Goal: Transaction & Acquisition: Book appointment/travel/reservation

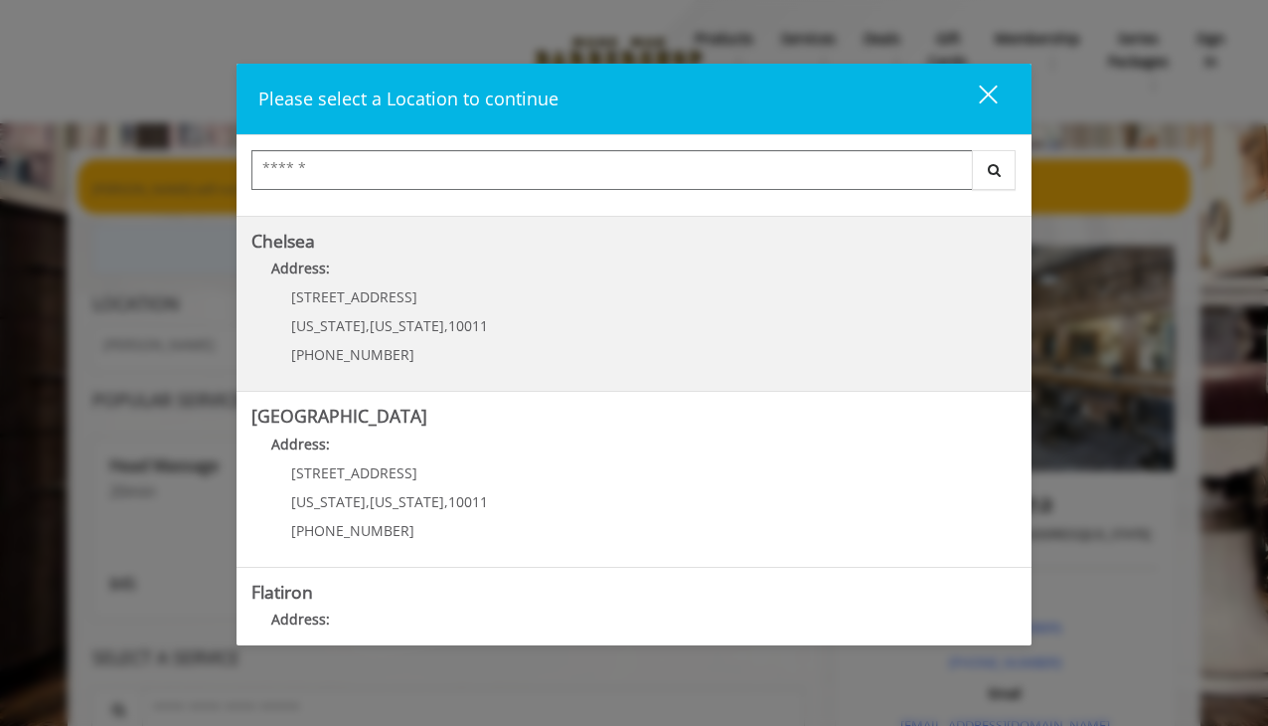
scroll to position [185, 0]
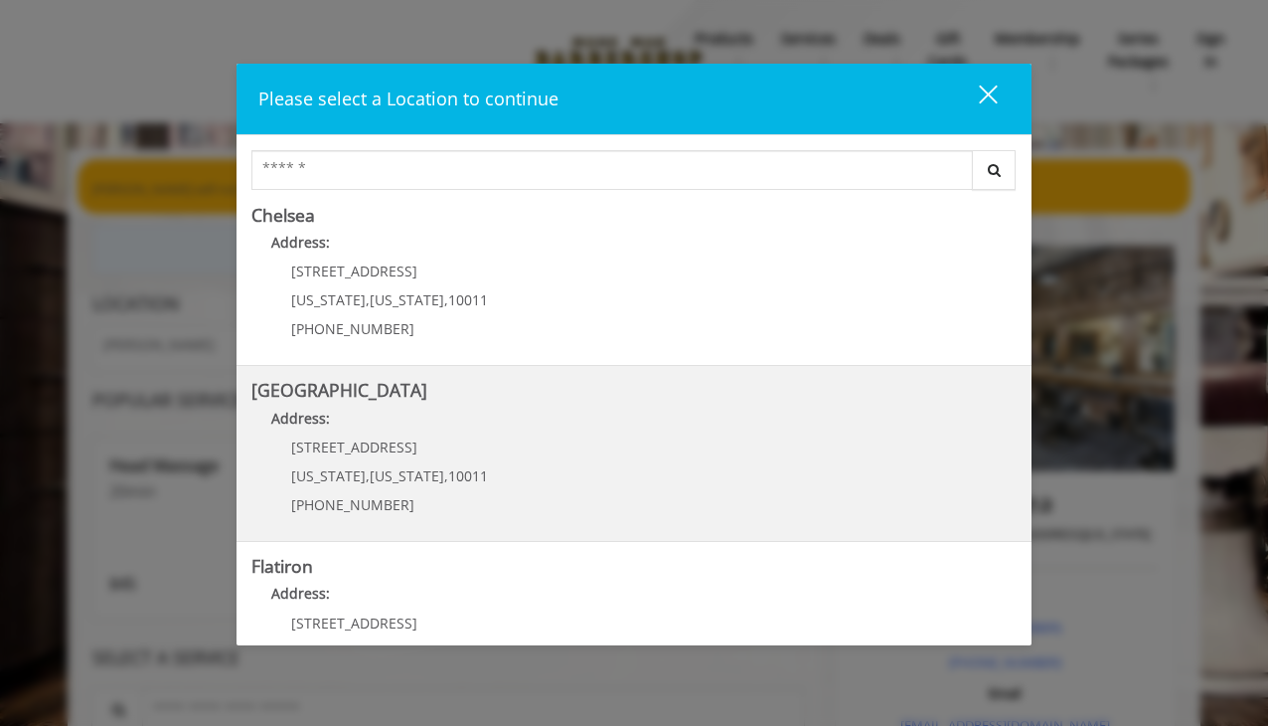
click at [813, 430] on Street "Address:" at bounding box center [633, 424] width 765 height 32
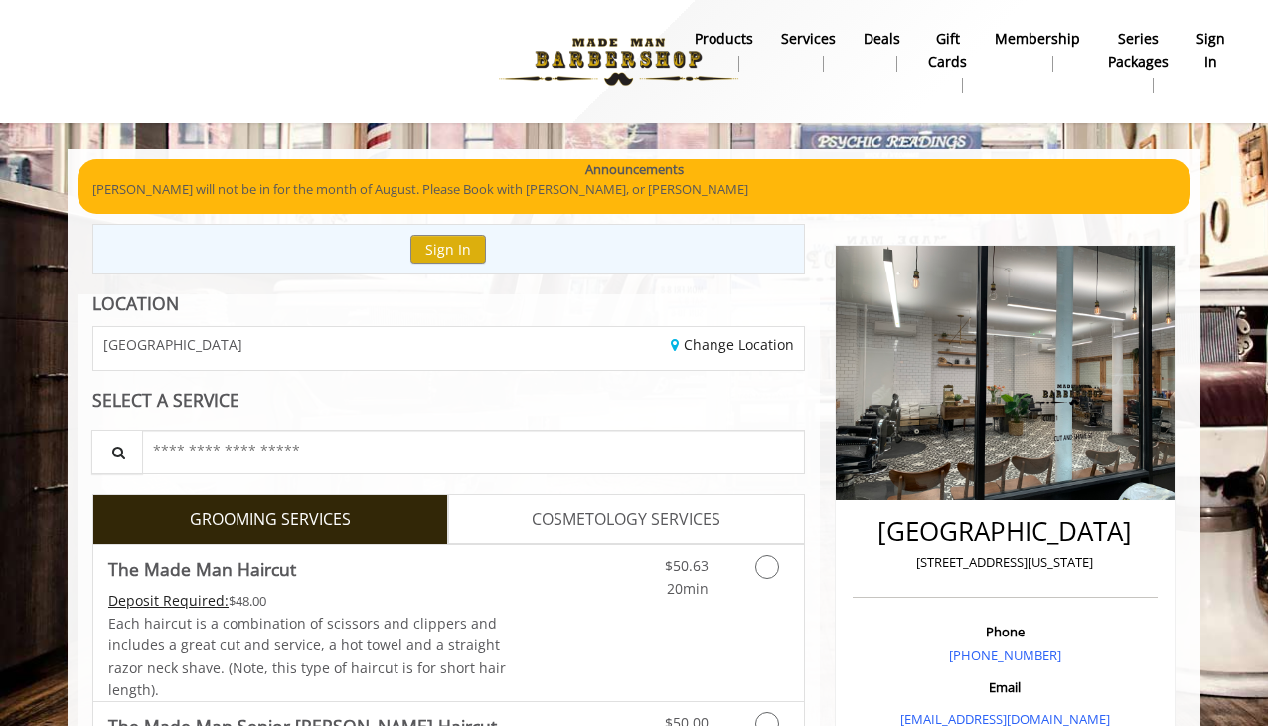
click at [492, 179] on p "[PERSON_NAME] will not be in for the month of August. Please Book with [PERSON_…" at bounding box center [634, 189] width 1084 height 21
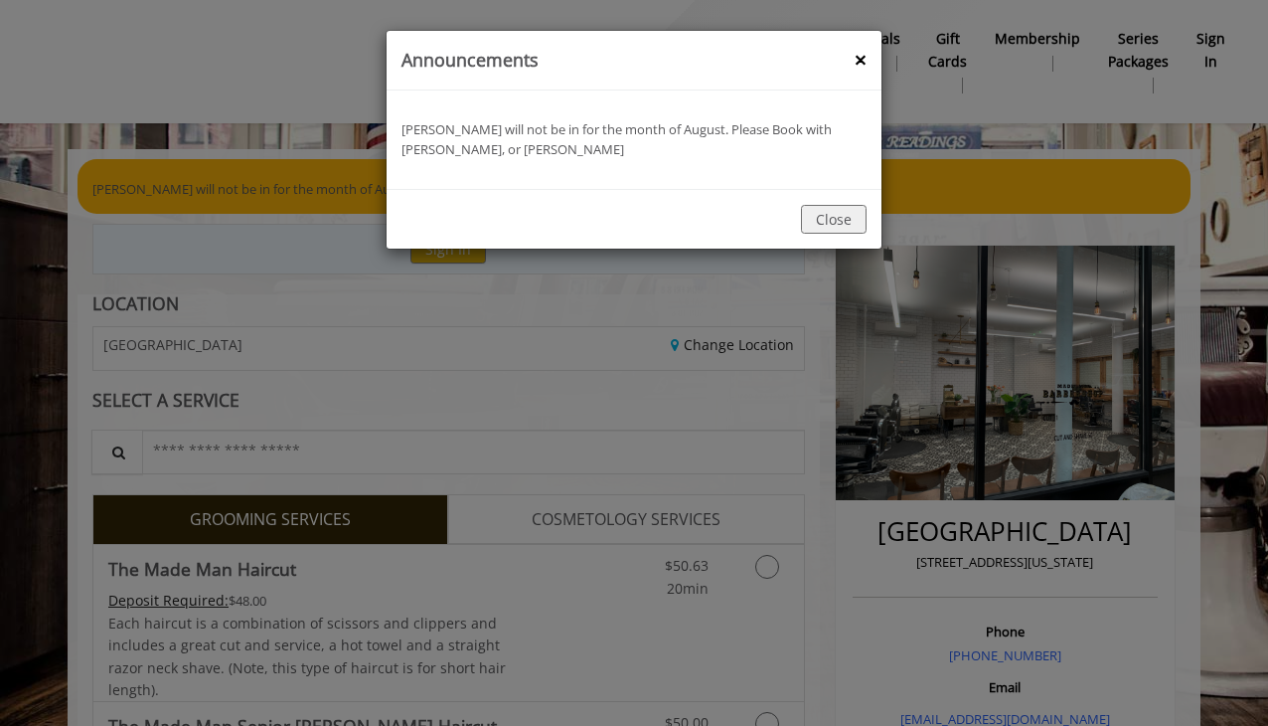
click at [823, 217] on button "Close" at bounding box center [834, 219] width 66 height 29
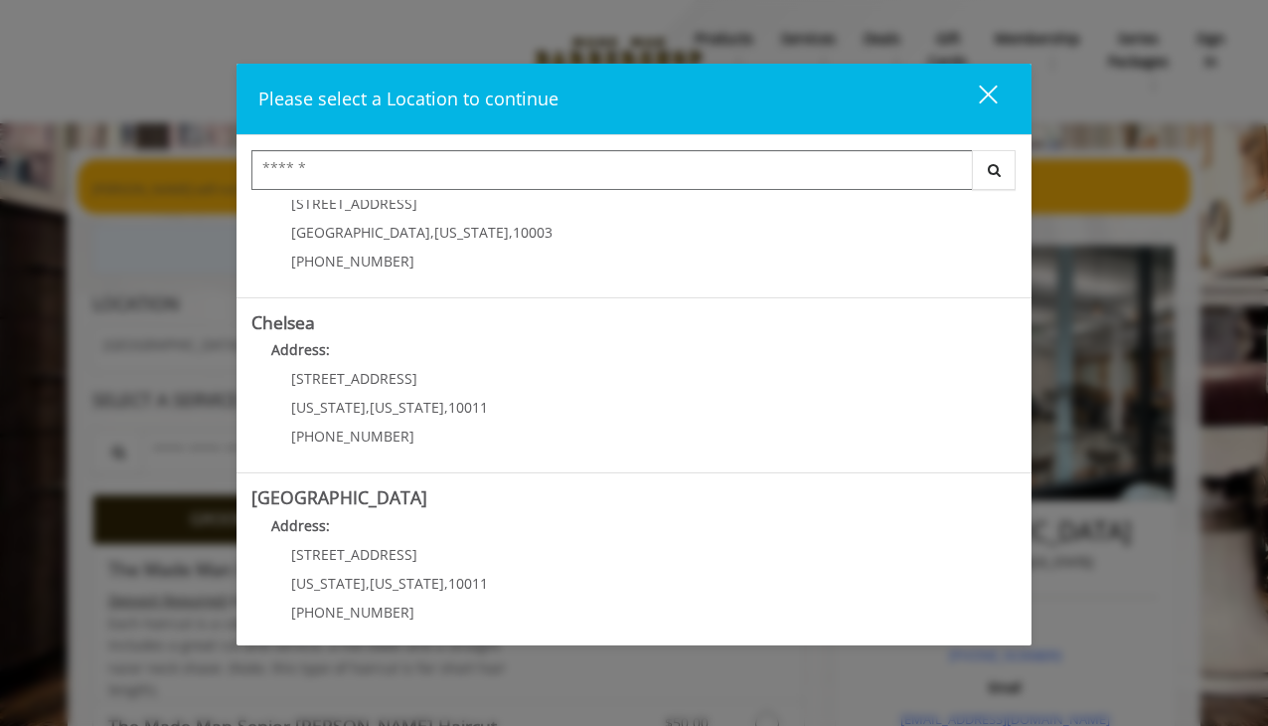
scroll to position [79, 0]
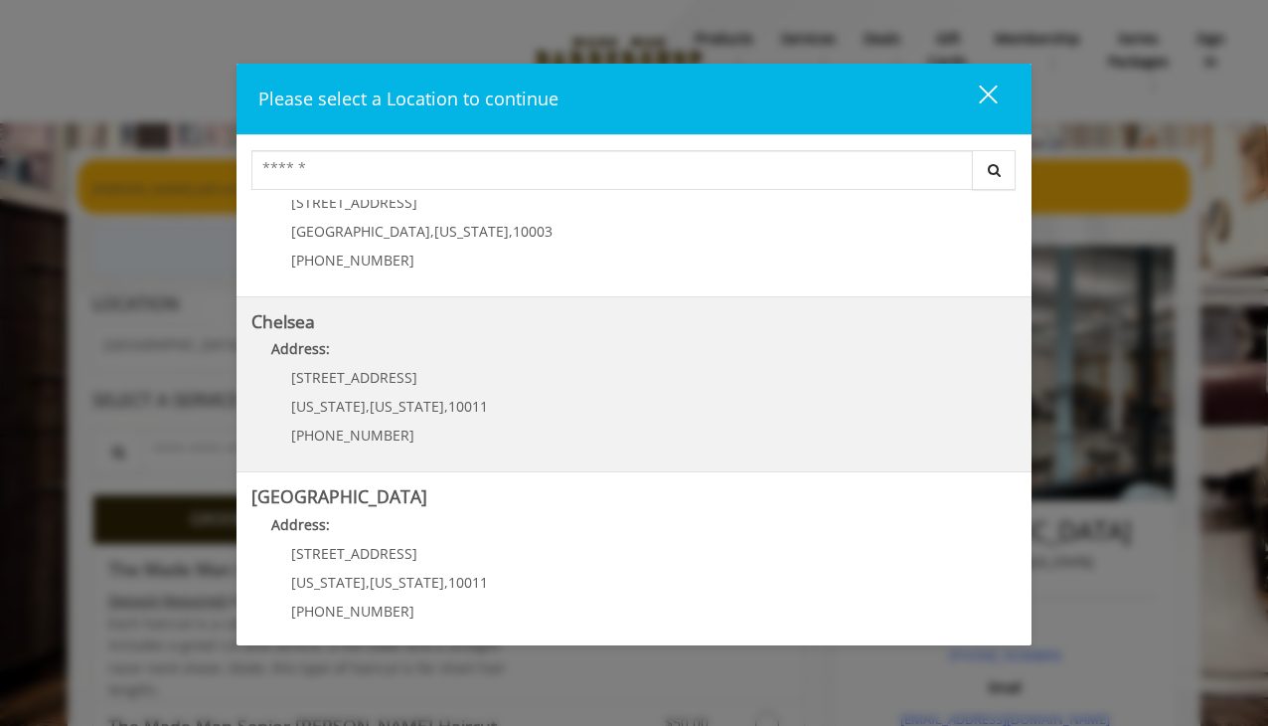
click at [441, 377] on p "[STREET_ADDRESS]" at bounding box center [389, 377] width 197 height 15
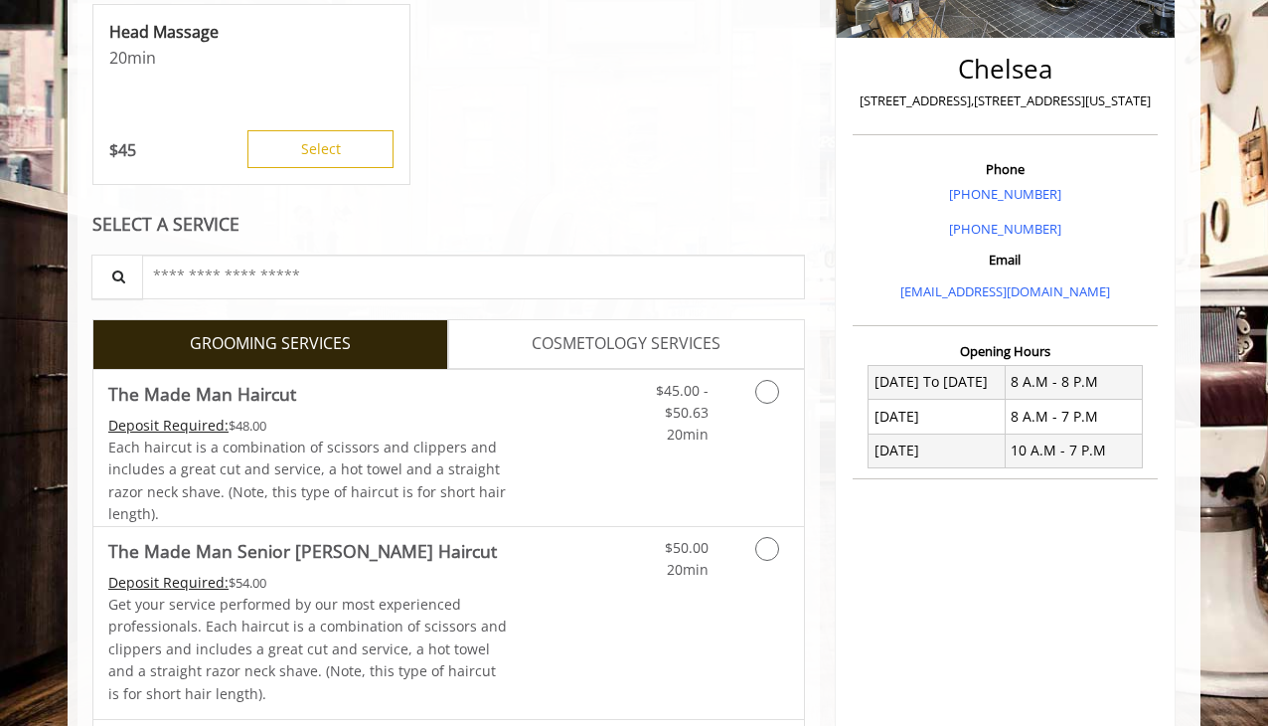
scroll to position [470, 0]
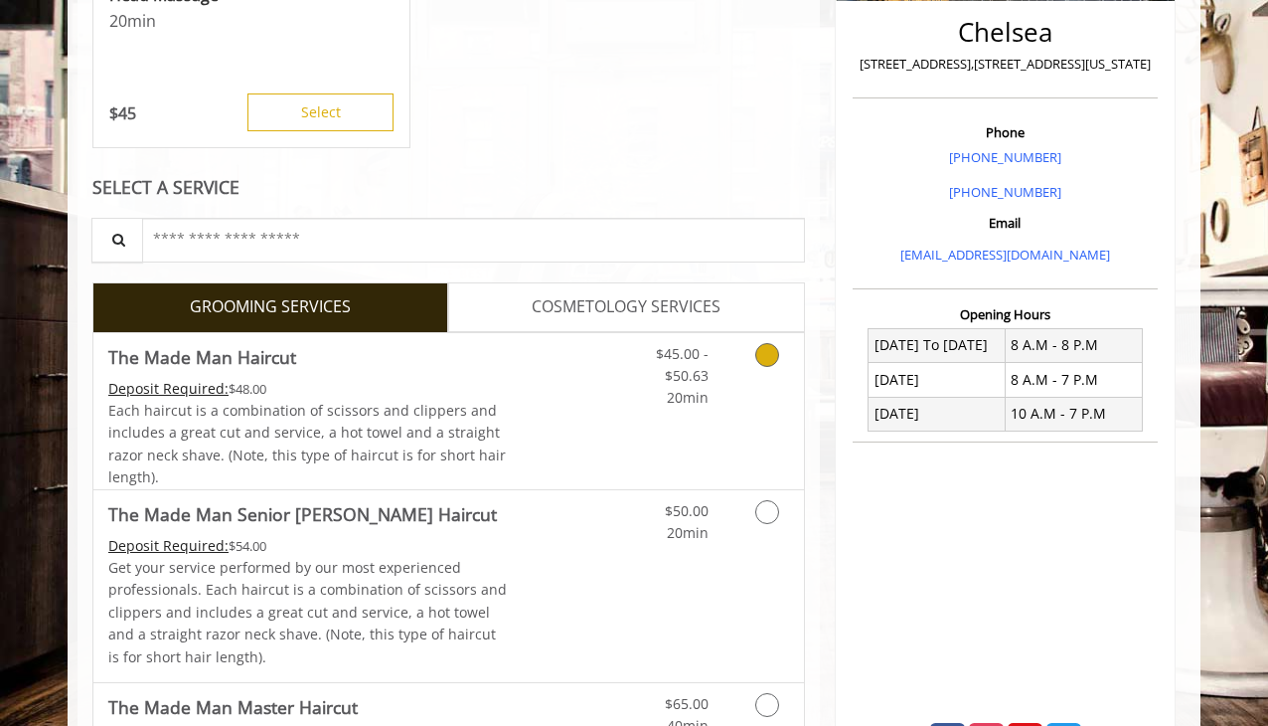
click at [768, 350] on icon "Grooming services" at bounding box center [767, 355] width 24 height 24
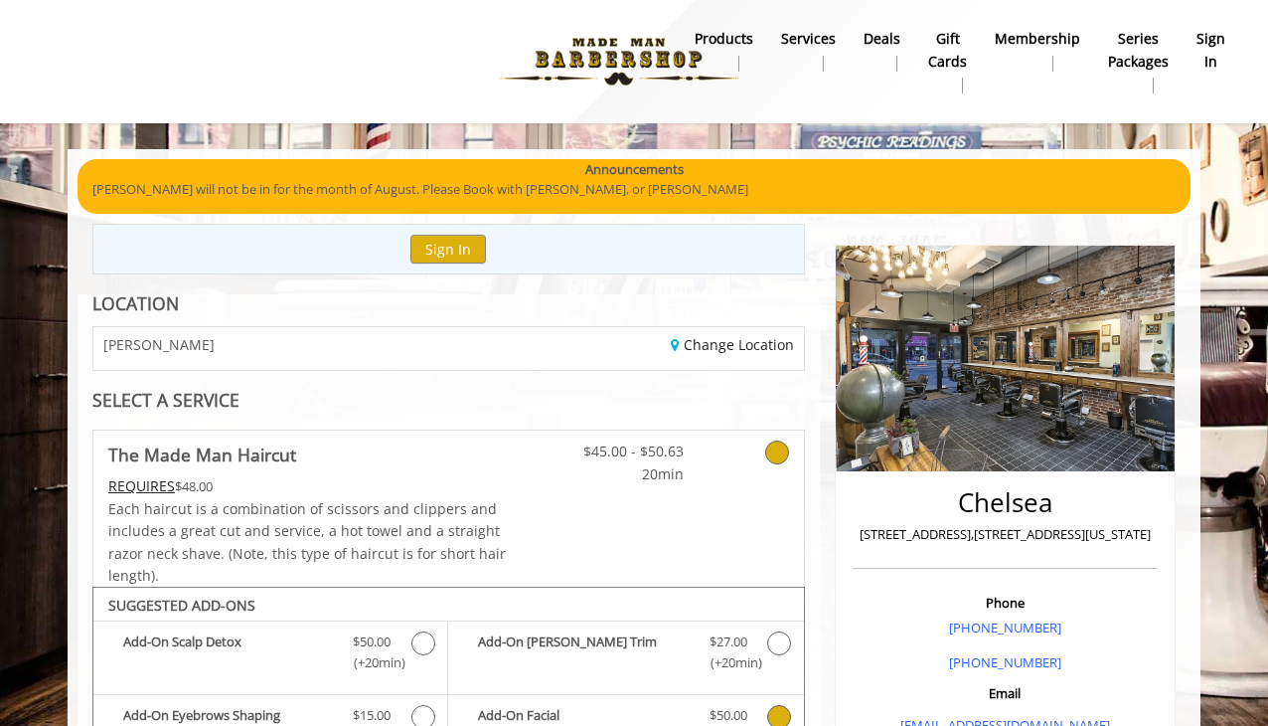
scroll to position [0, 0]
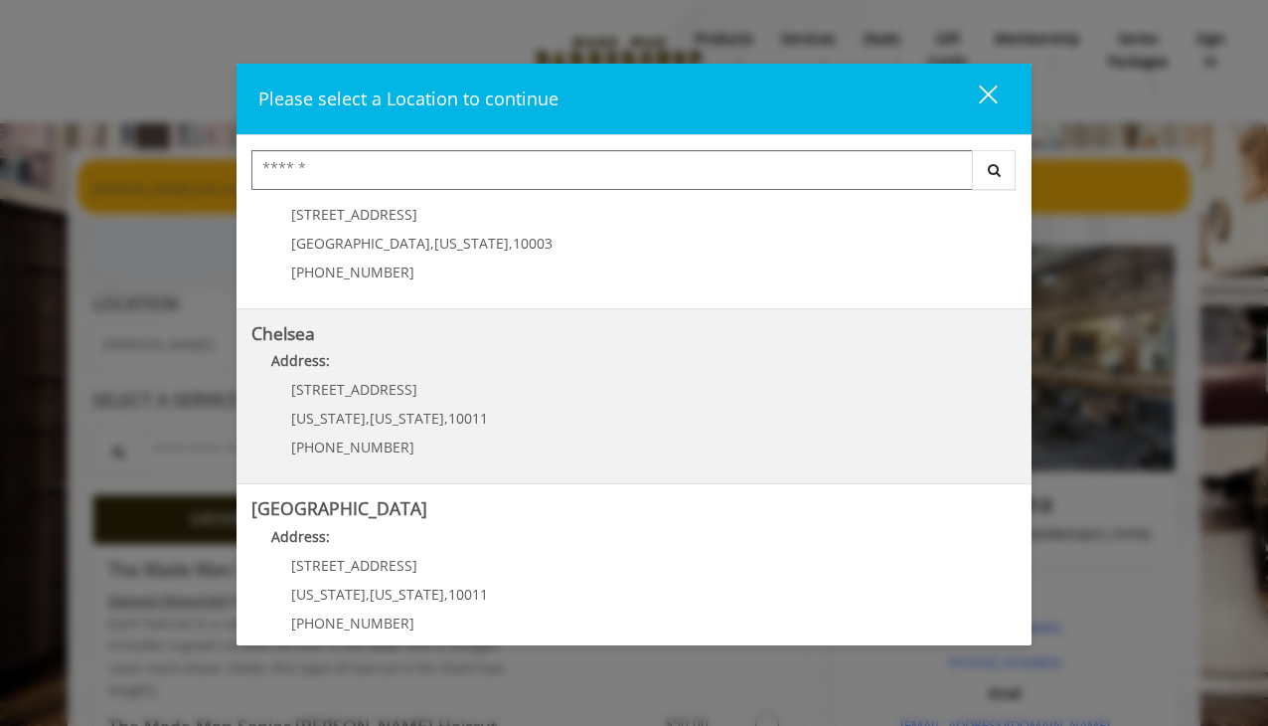
scroll to position [202, 0]
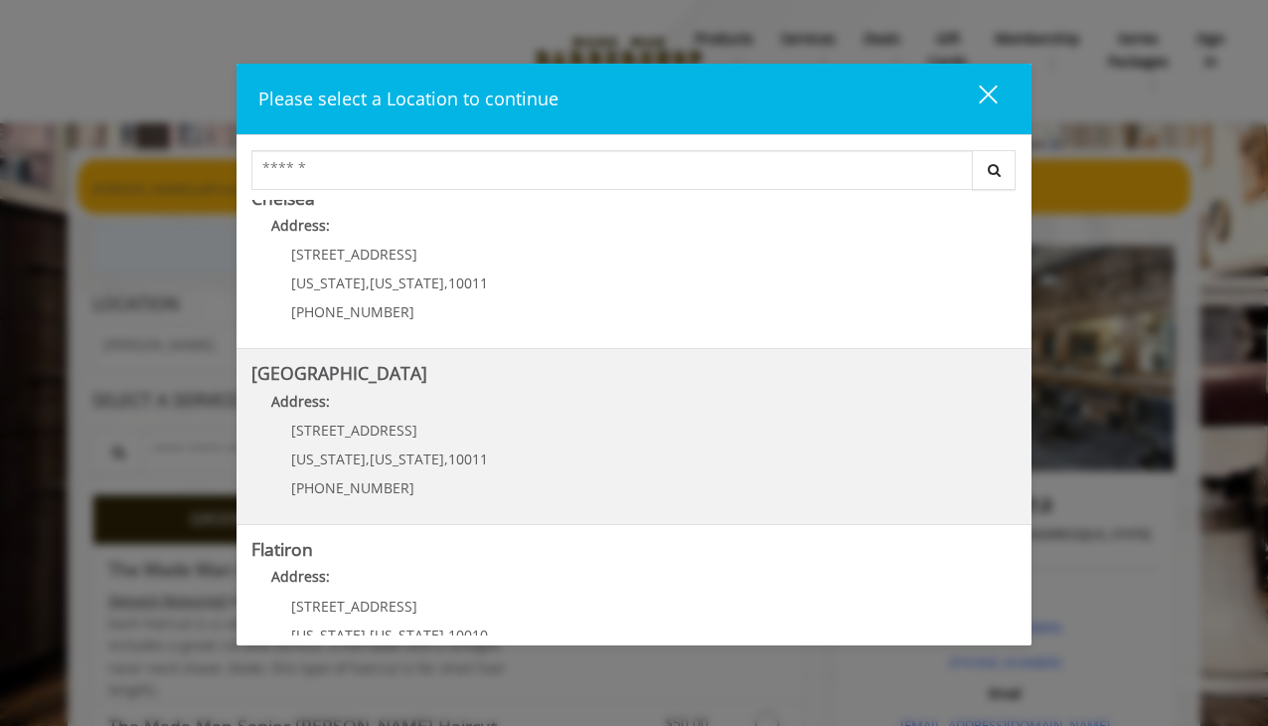
click at [566, 446] on Street "Chelsea 15th Street Address: 267 W 15th St New York , New York , 10011 (646) 85…" at bounding box center [633, 436] width 765 height 145
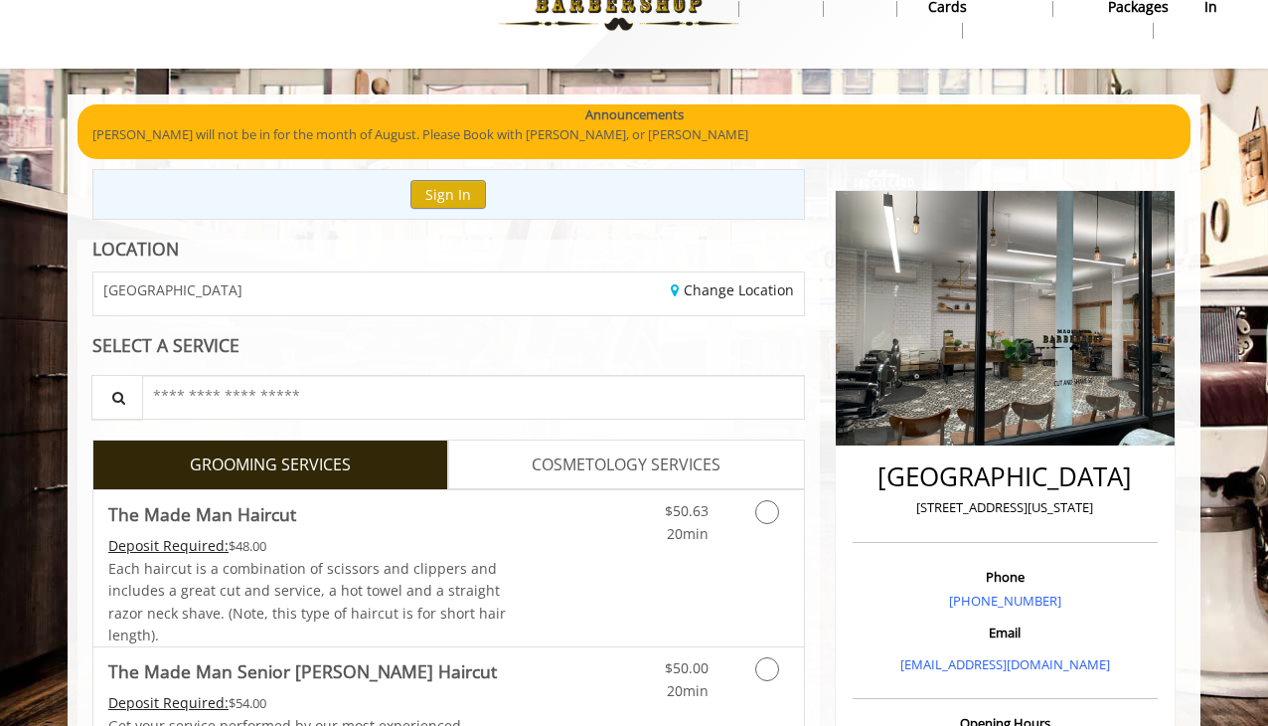
scroll to position [68, 0]
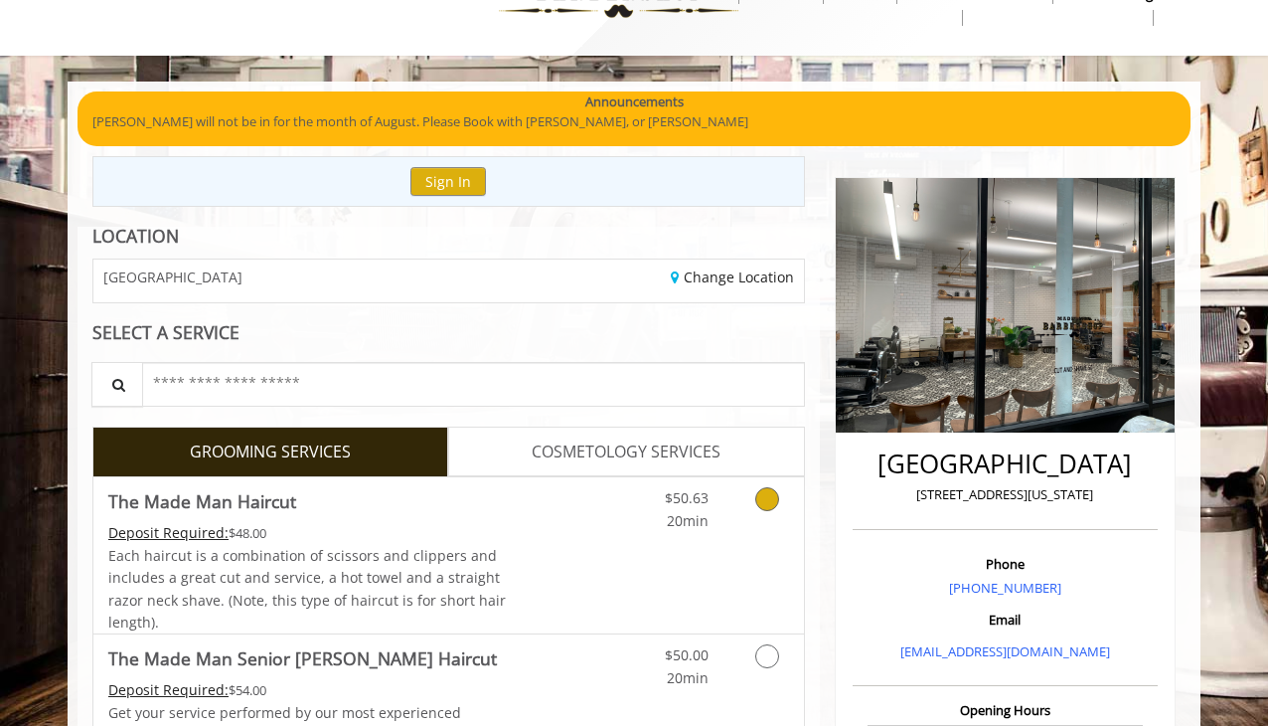
click at [763, 494] on icon "Grooming services" at bounding box center [767, 499] width 24 height 24
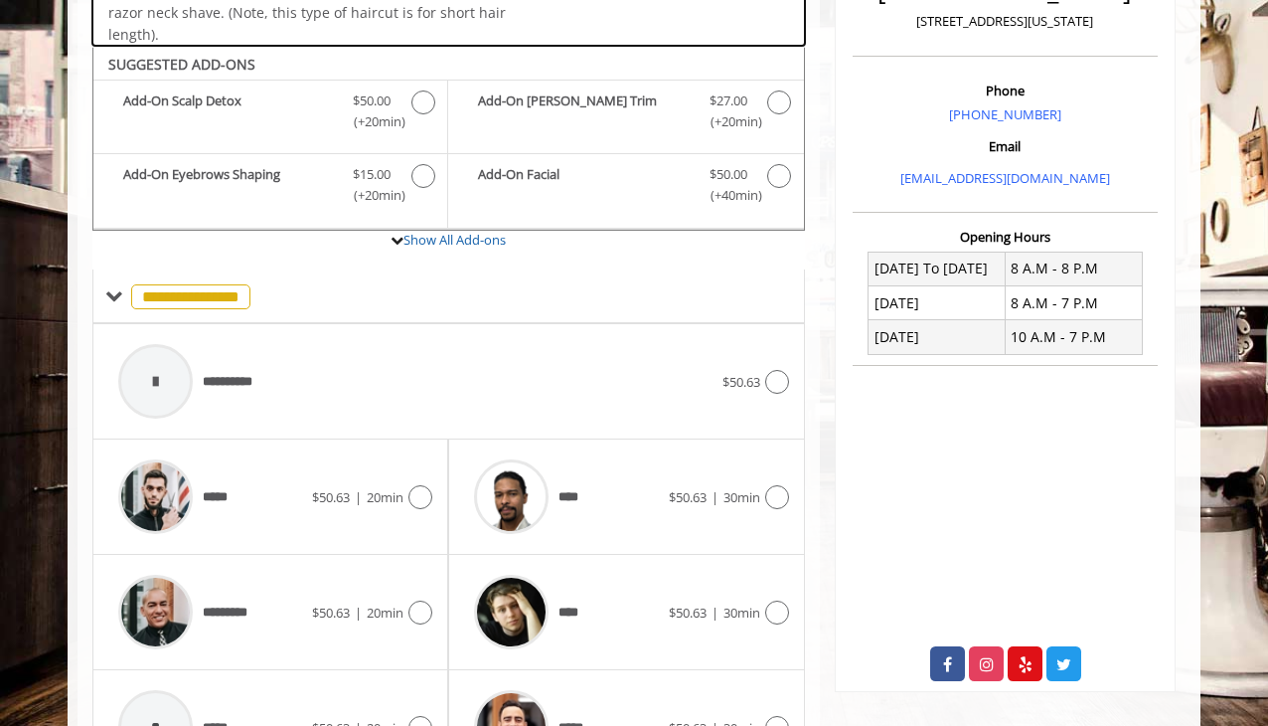
scroll to position [544, 0]
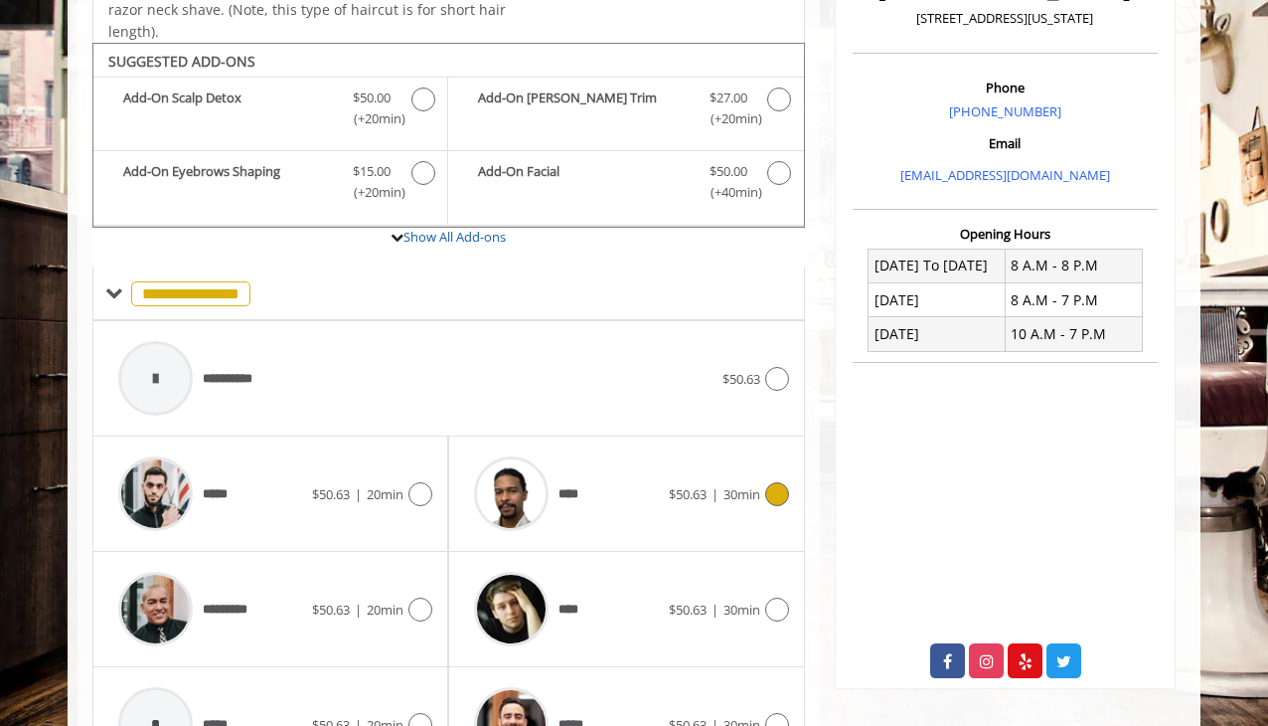
click at [776, 482] on icon at bounding box center [777, 494] width 24 height 24
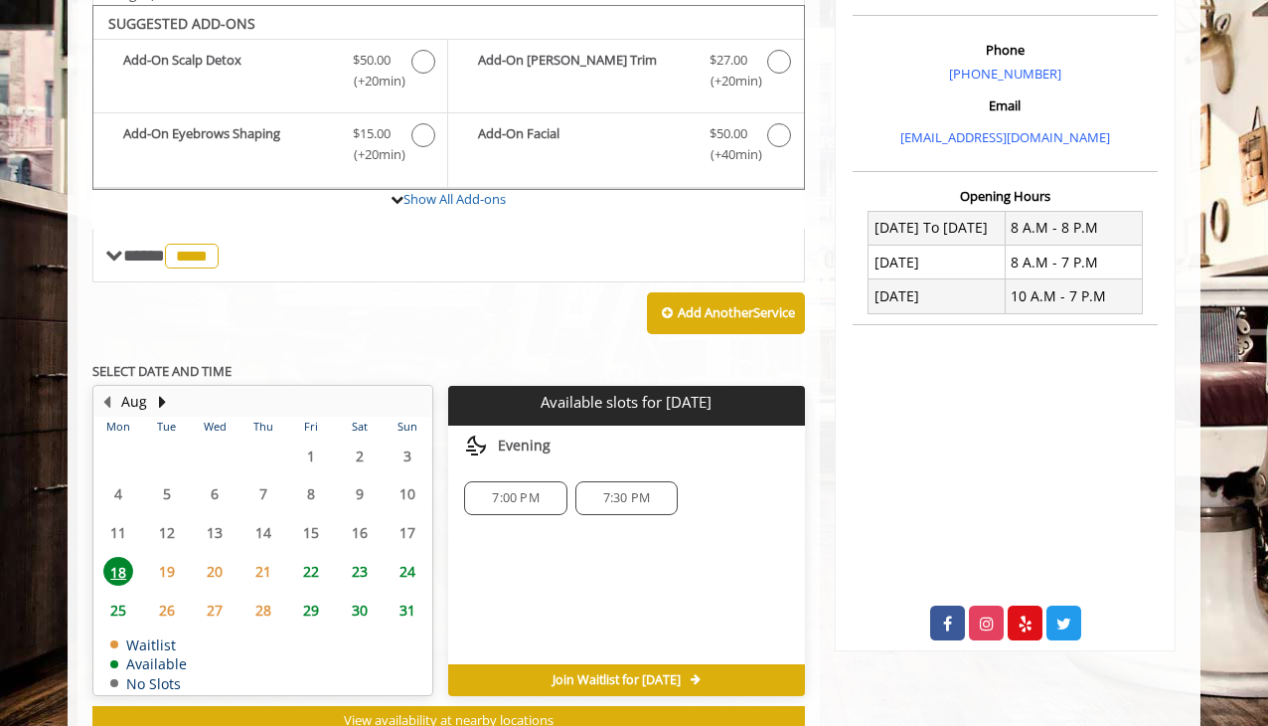
scroll to position [583, 0]
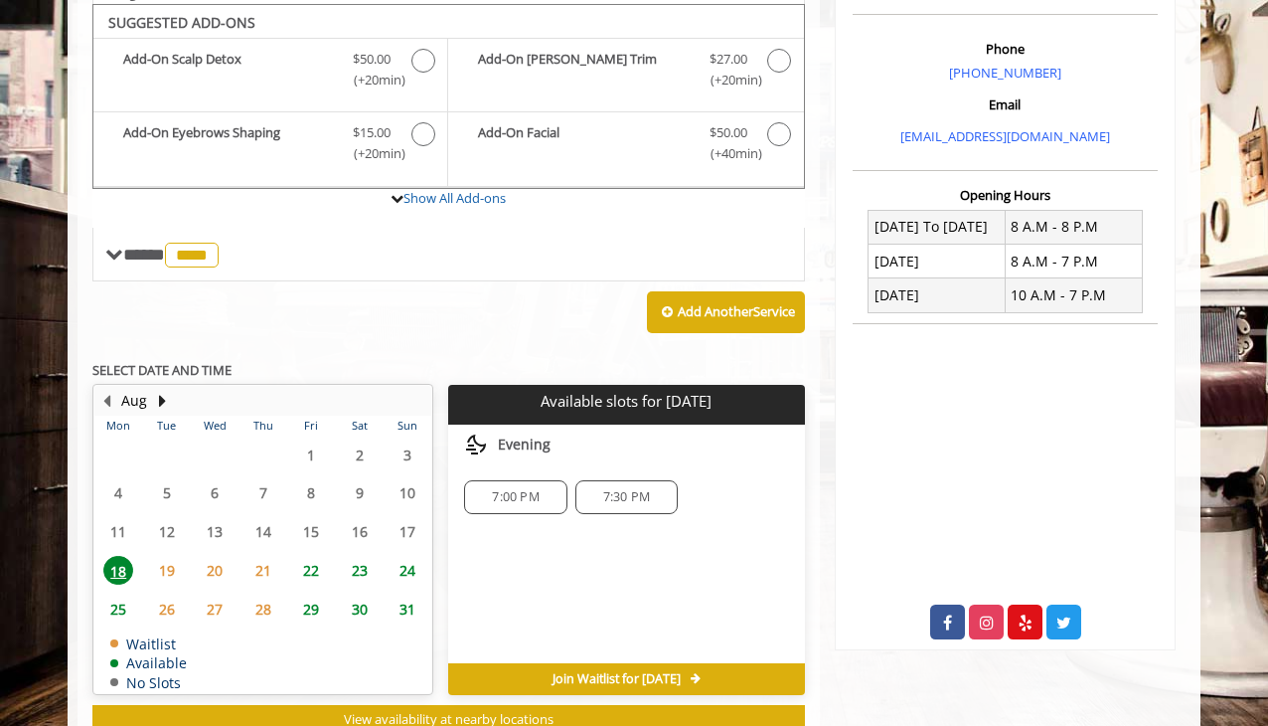
click at [165, 556] on span "19" at bounding box center [167, 570] width 30 height 29
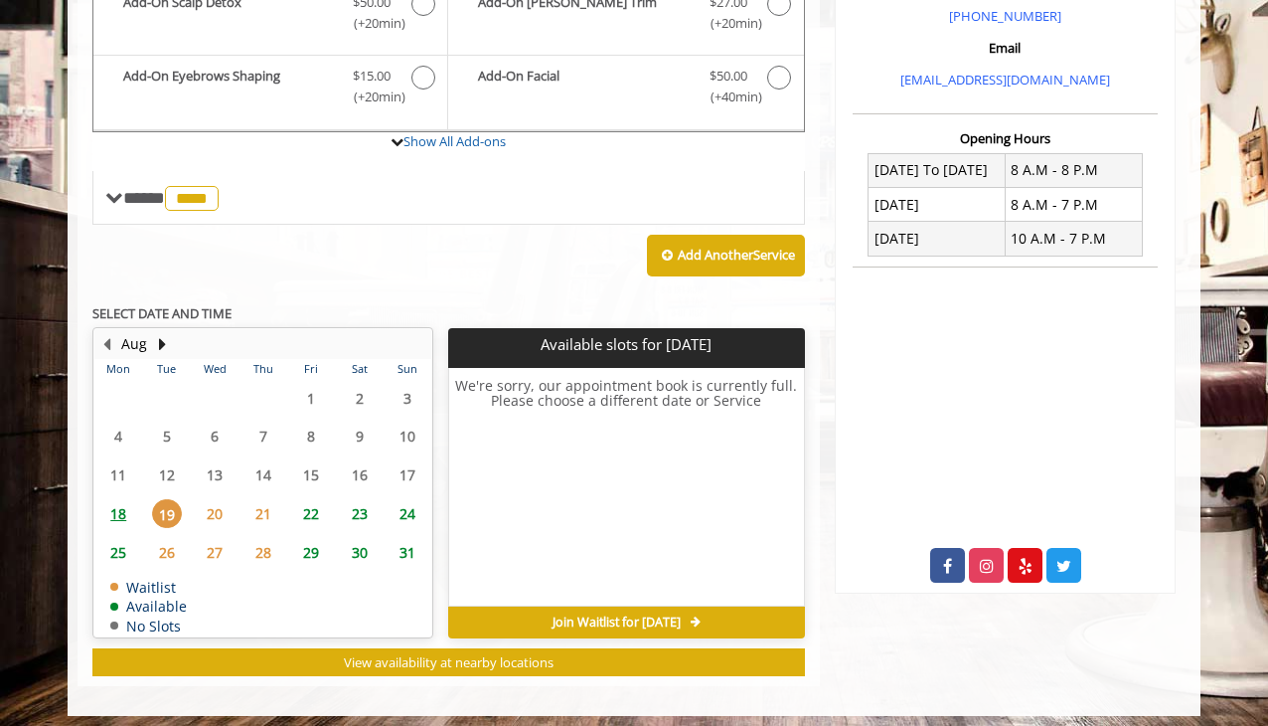
click at [312, 499] on span "22" at bounding box center [311, 513] width 30 height 29
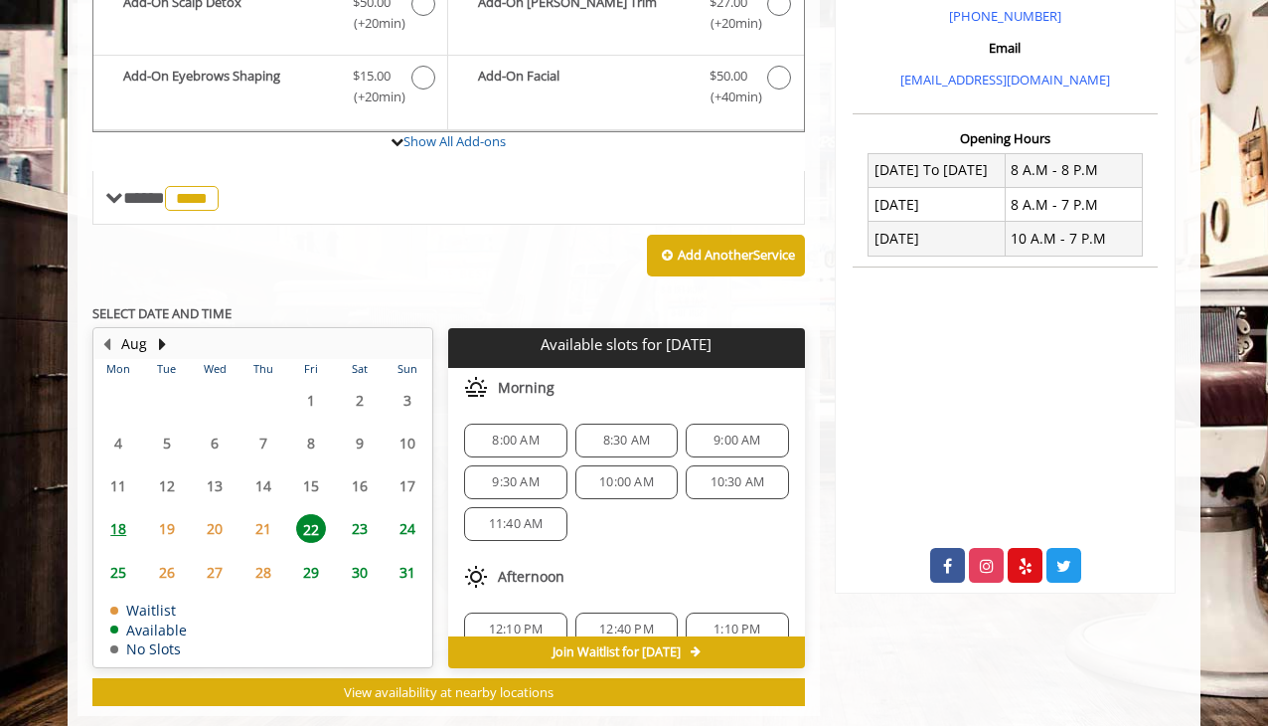
scroll to position [669, 0]
